Goal: Information Seeking & Learning: Learn about a topic

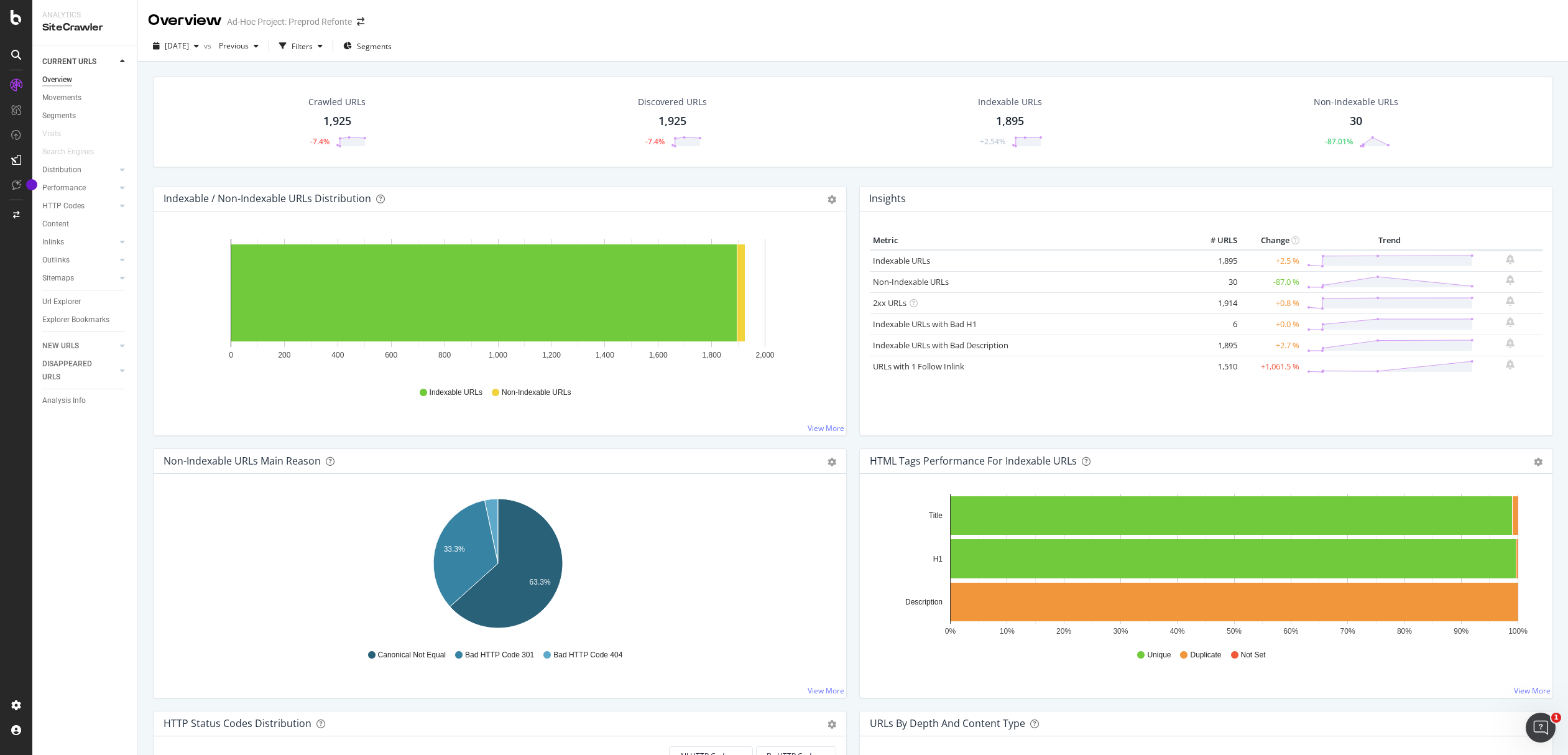
click at [340, 118] on div "1,925" at bounding box center [337, 121] width 28 height 16
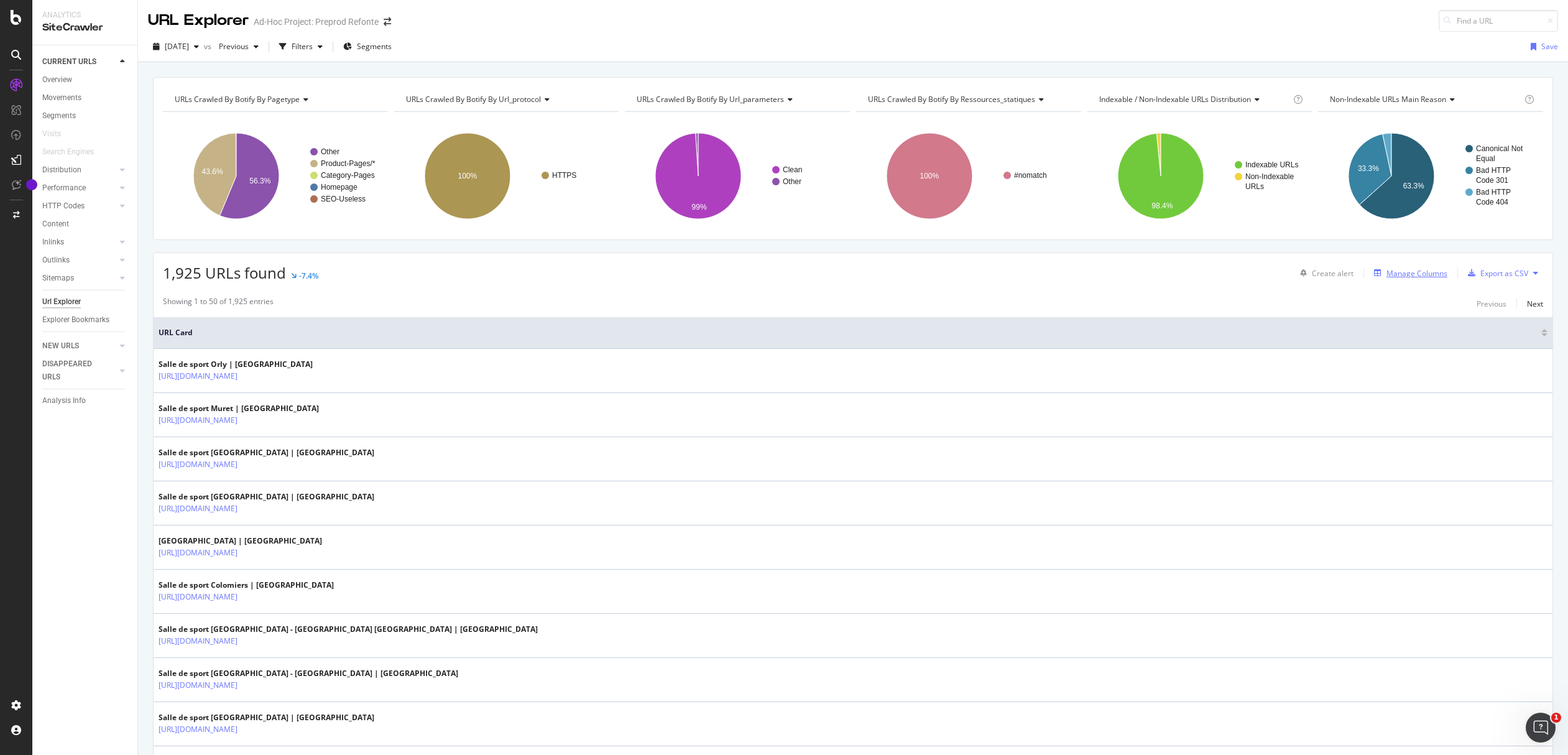
click at [1429, 273] on div "Manage Columns" at bounding box center [1417, 273] width 61 height 10
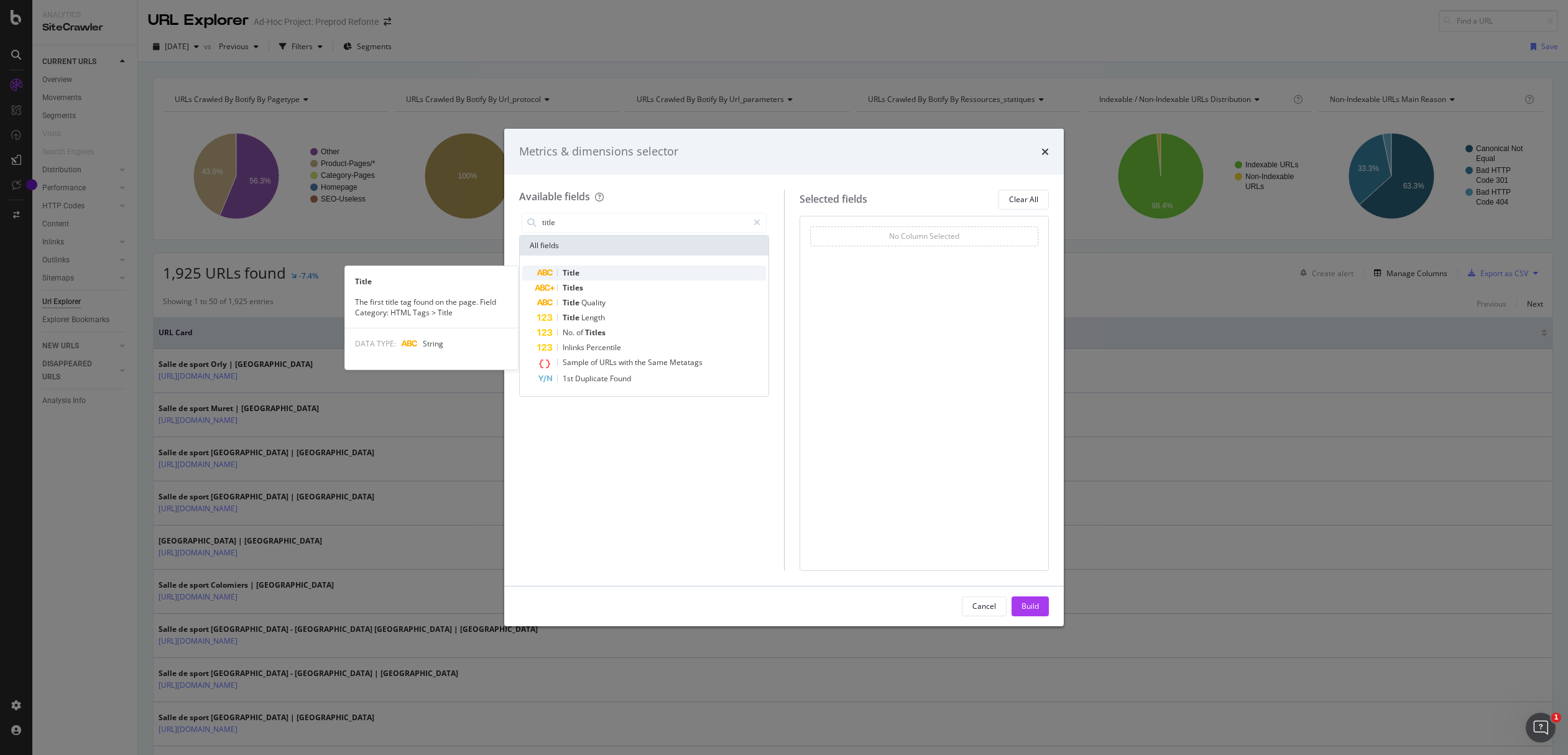
type input "title"
click at [599, 274] on div "Title" at bounding box center [652, 273] width 229 height 15
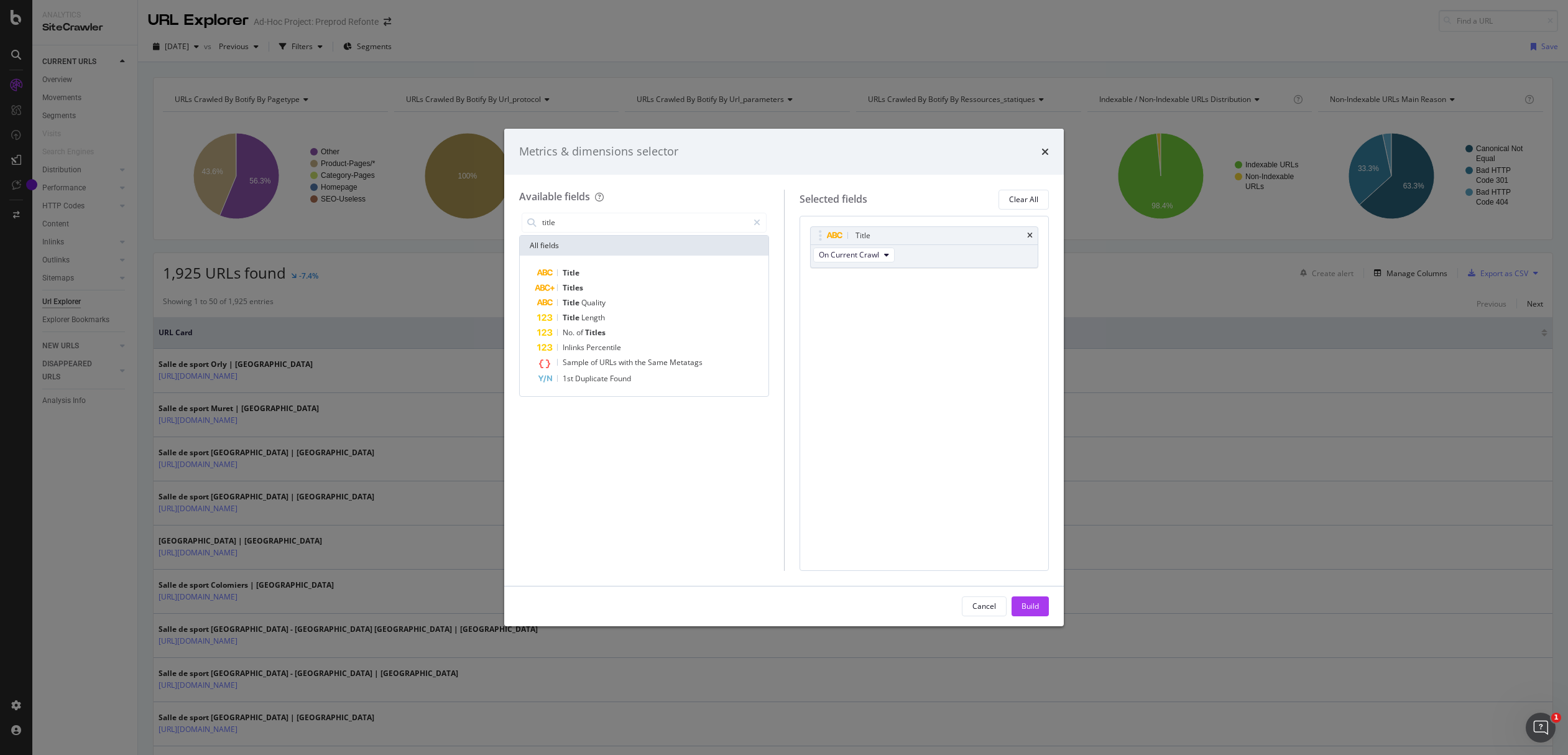
click at [1018, 603] on button "Build" at bounding box center [1030, 606] width 38 height 20
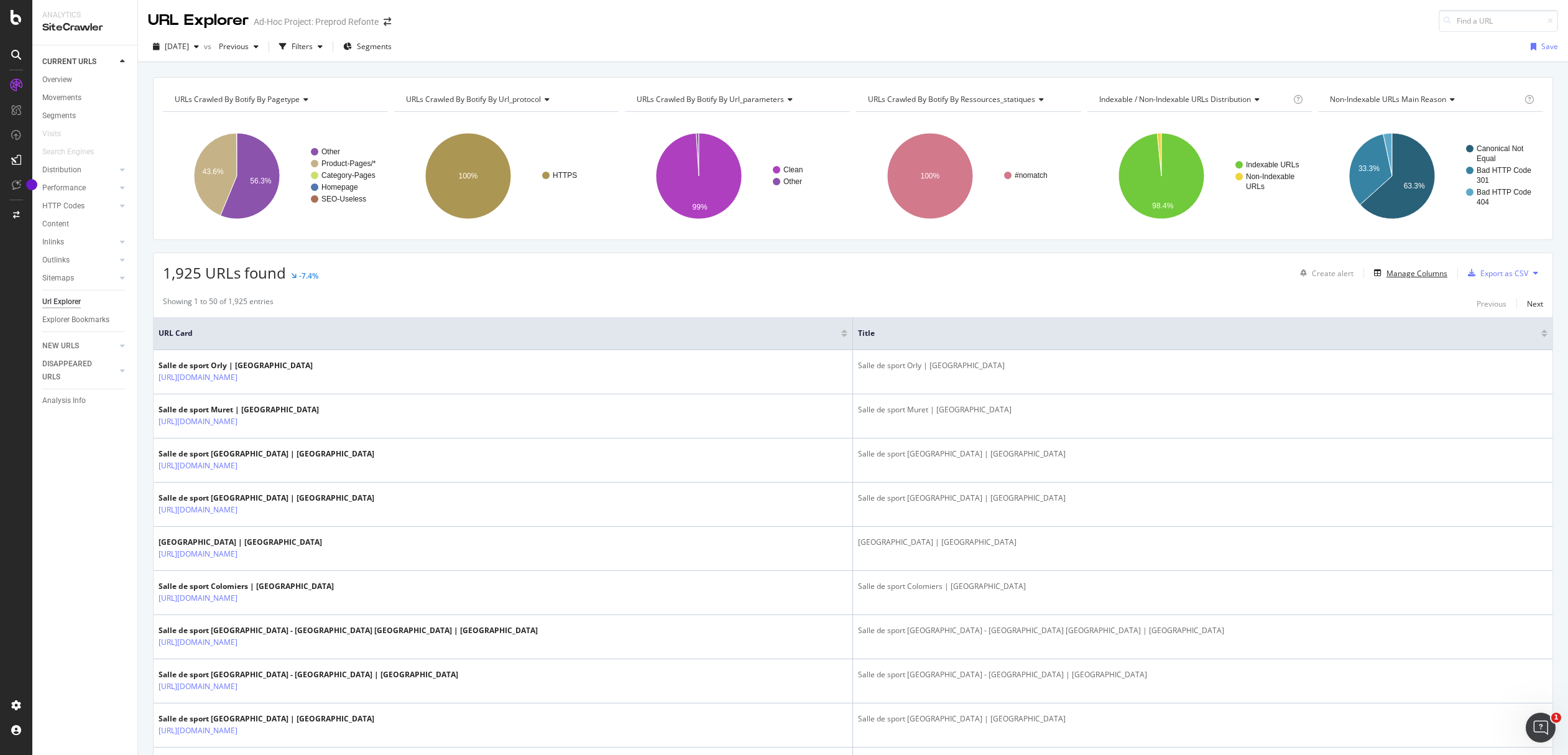
scroll to position [3, 0]
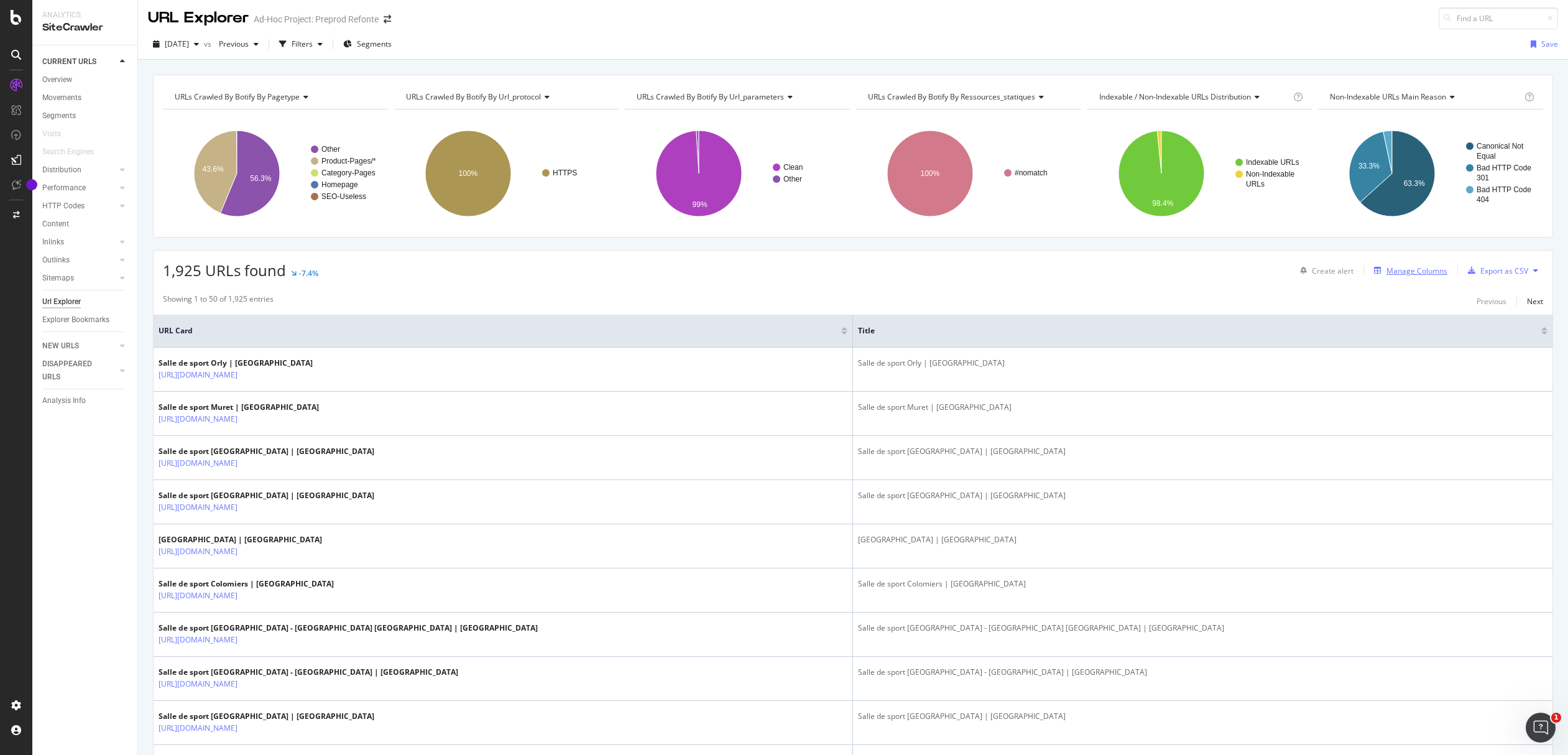
click at [1387, 272] on div "Manage Columns" at bounding box center [1417, 270] width 61 height 10
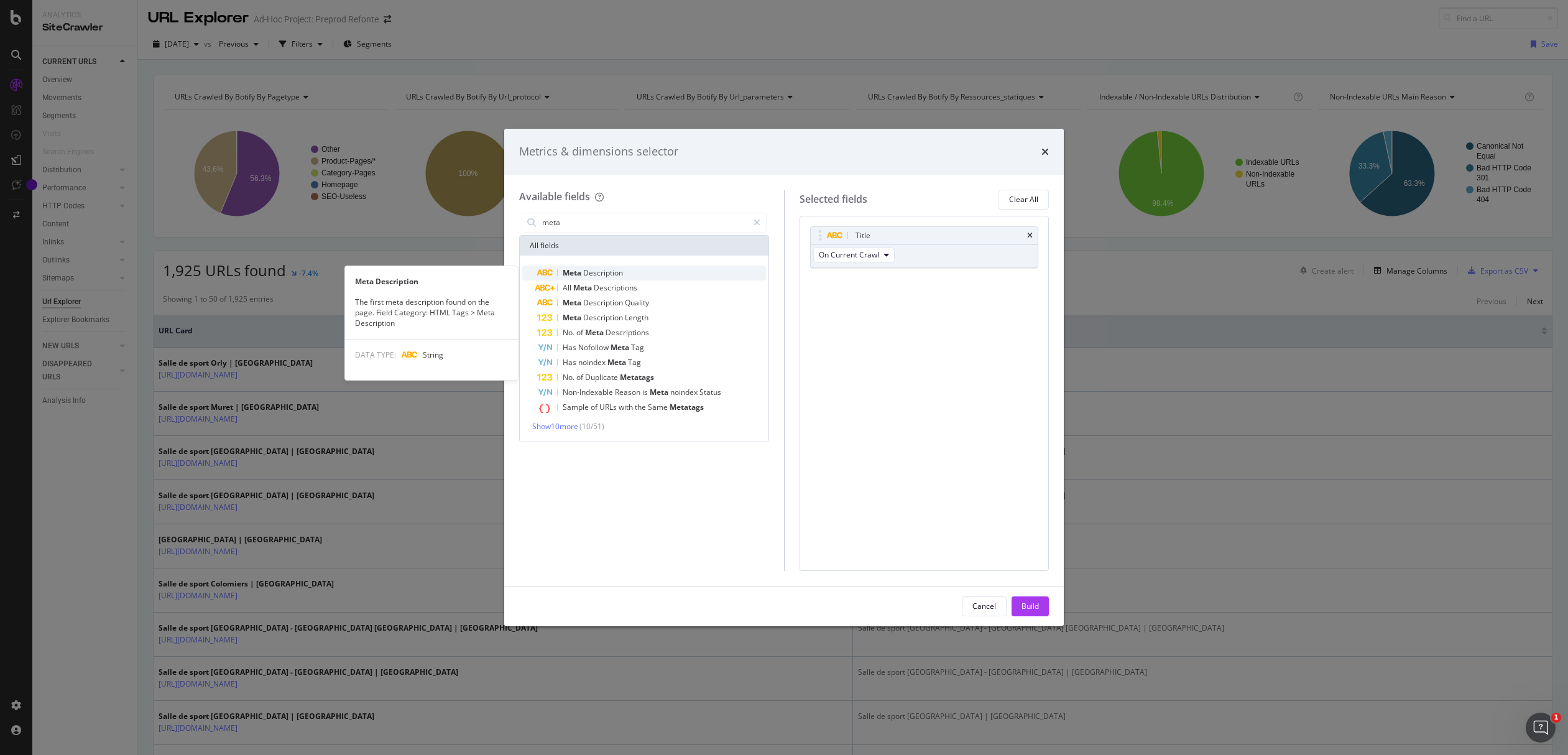
click at [599, 269] on span "Description" at bounding box center [603, 272] width 40 height 10
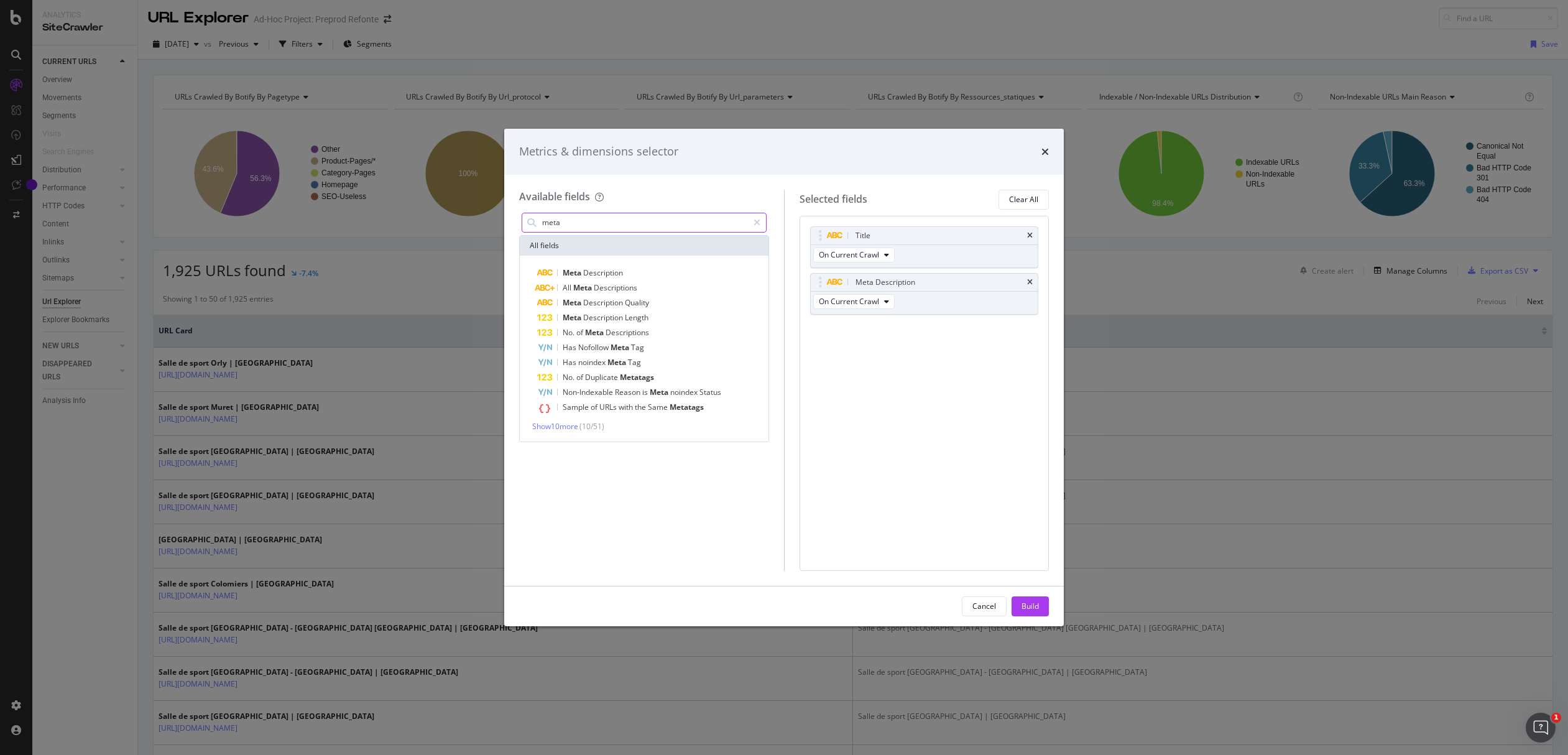
click at [604, 228] on input "meta" at bounding box center [644, 222] width 207 height 18
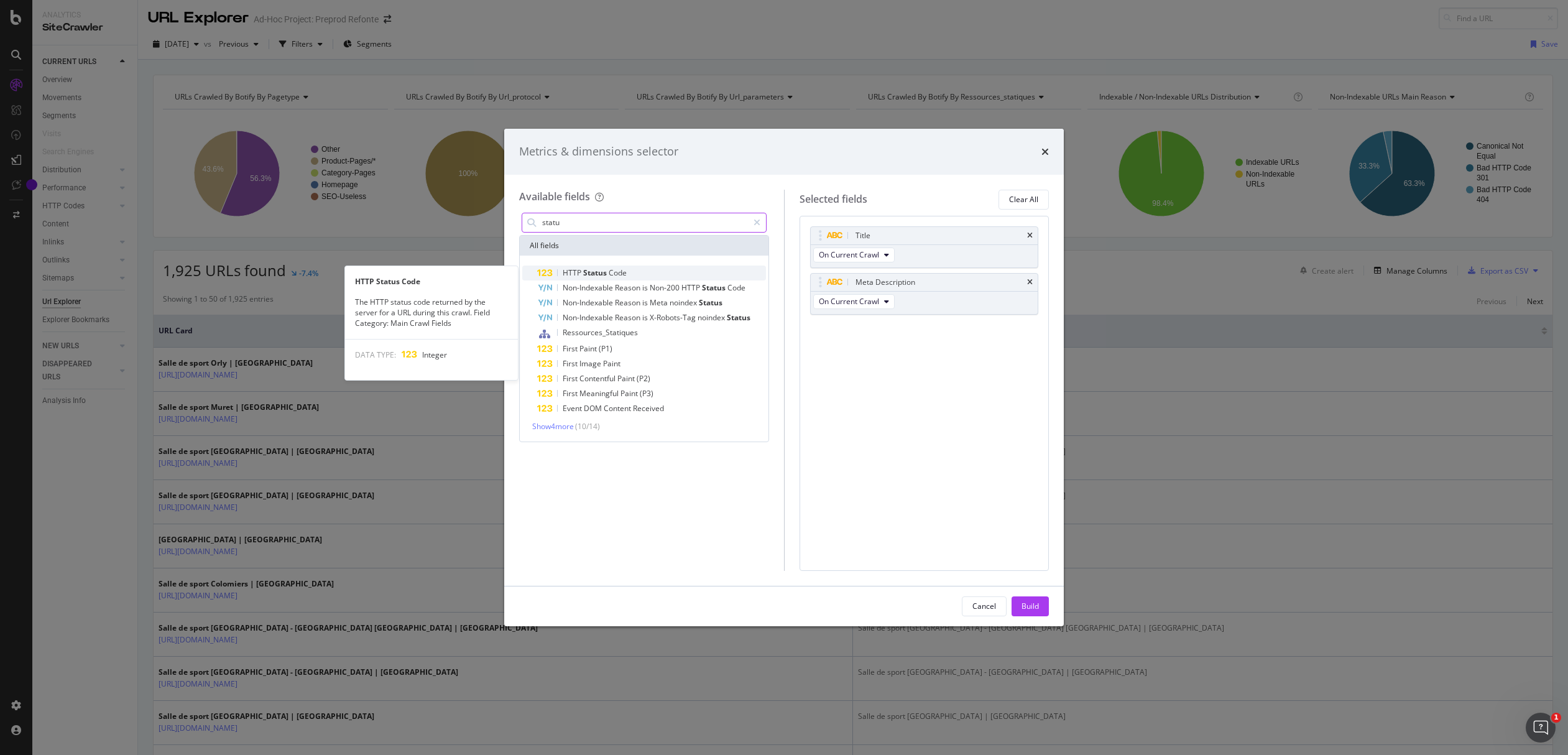
type input "statu"
click at [599, 276] on span "Status" at bounding box center [595, 272] width 25 height 10
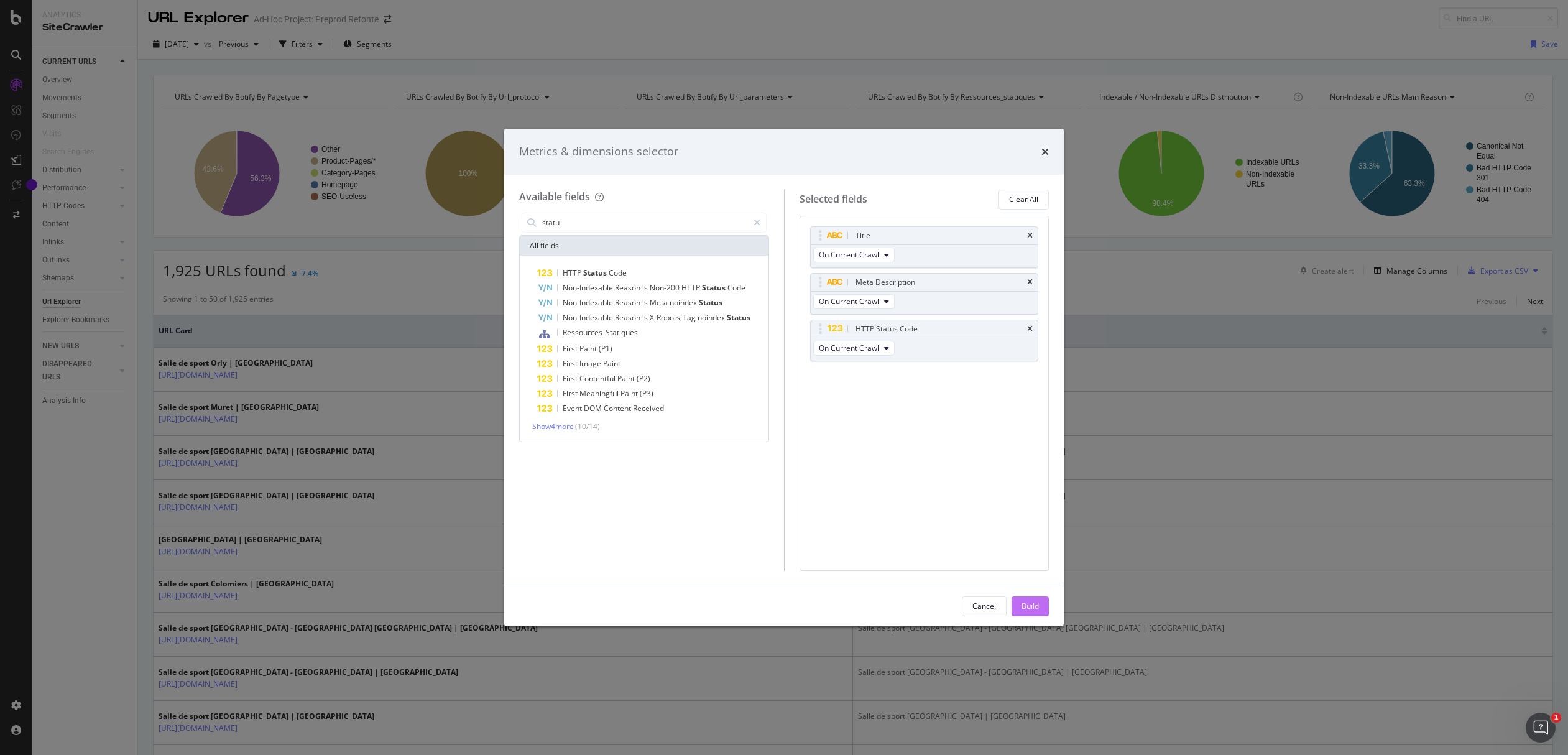
click at [1019, 601] on button "Build" at bounding box center [1030, 606] width 38 height 20
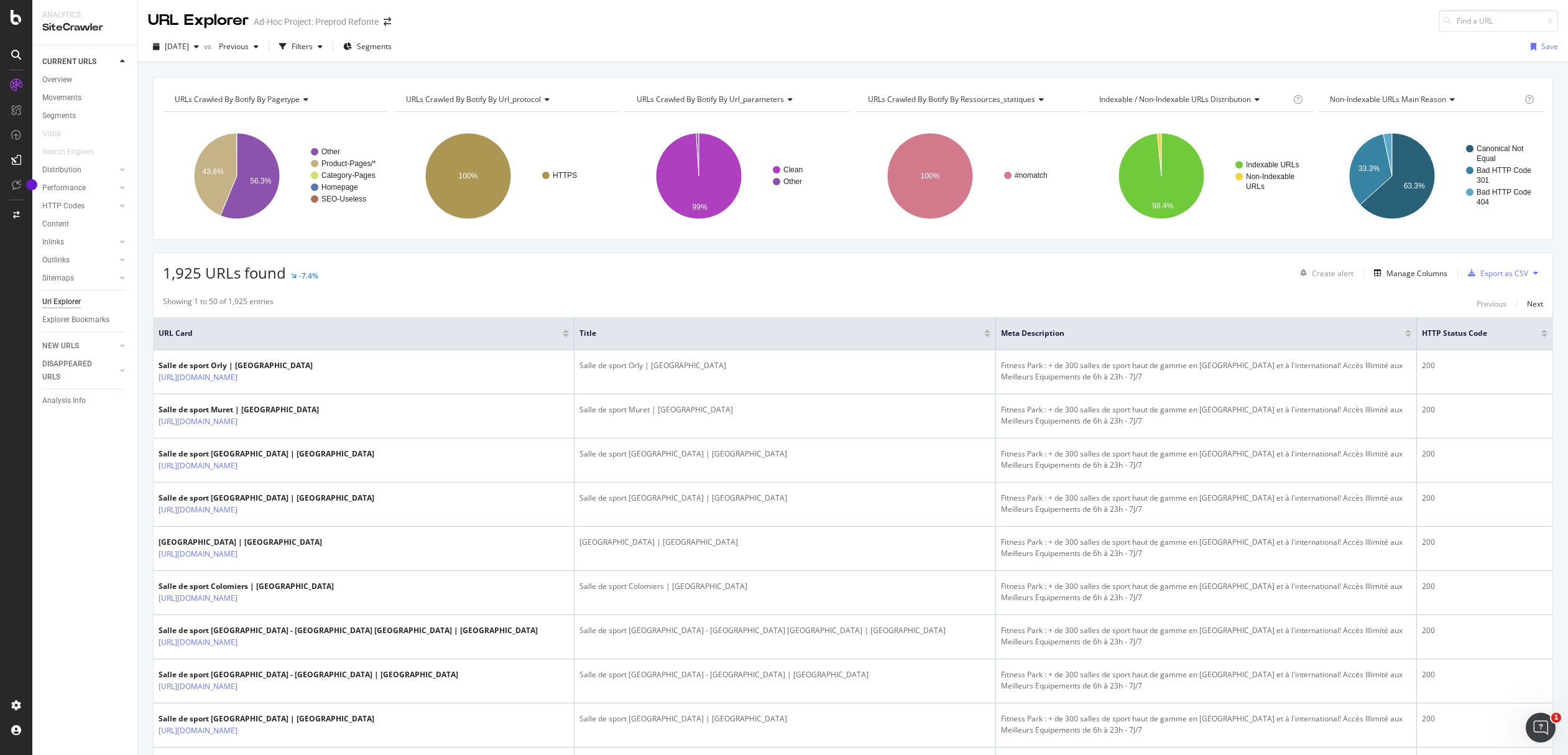
click at [164, 333] on span "URL Card" at bounding box center [359, 333] width 401 height 11
click at [563, 336] on div at bounding box center [565, 335] width 6 height 3
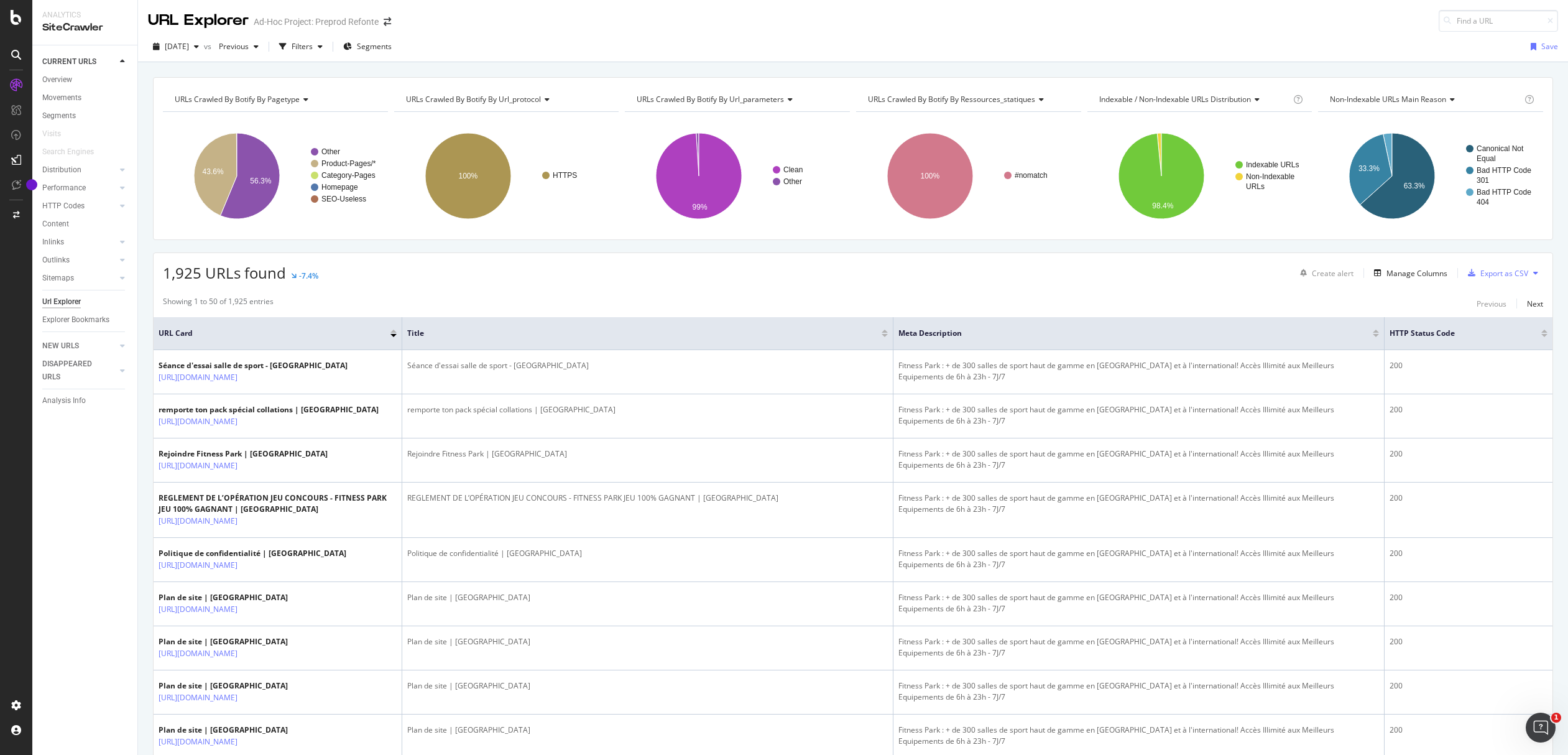
scroll to position [8, 0]
